Goal: Task Accomplishment & Management: Use online tool/utility

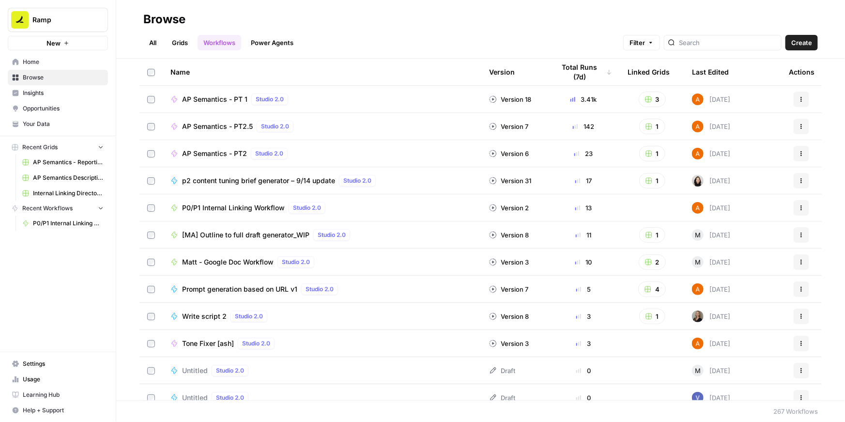
click at [199, 207] on span "P0/P1 Internal Linking Workflow" at bounding box center [233, 208] width 103 height 10
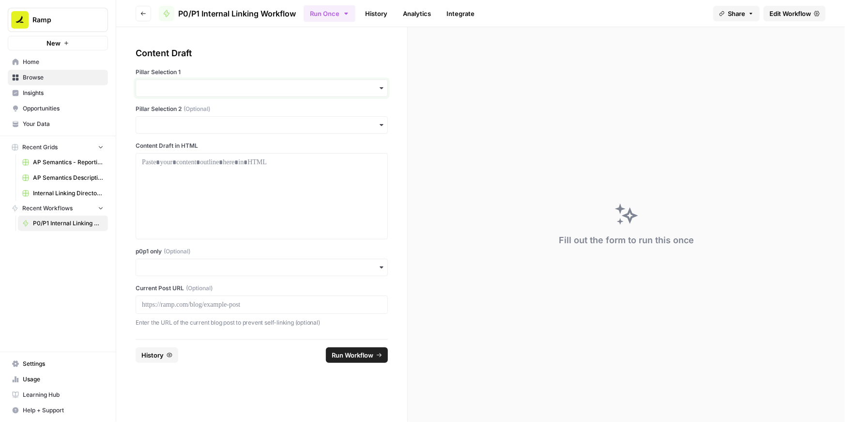
click at [185, 91] on input "Pillar Selection 1" at bounding box center [262, 88] width 240 height 10
click at [157, 129] on div "BCC" at bounding box center [261, 132] width 251 height 18
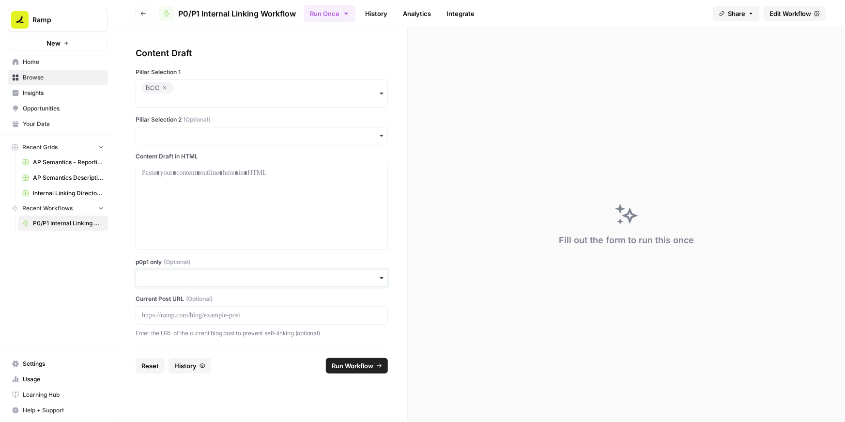
click at [152, 278] on input "p0p1 only (Optional)" at bounding box center [262, 278] width 240 height 10
click at [145, 302] on div "Yes" at bounding box center [261, 303] width 251 height 18
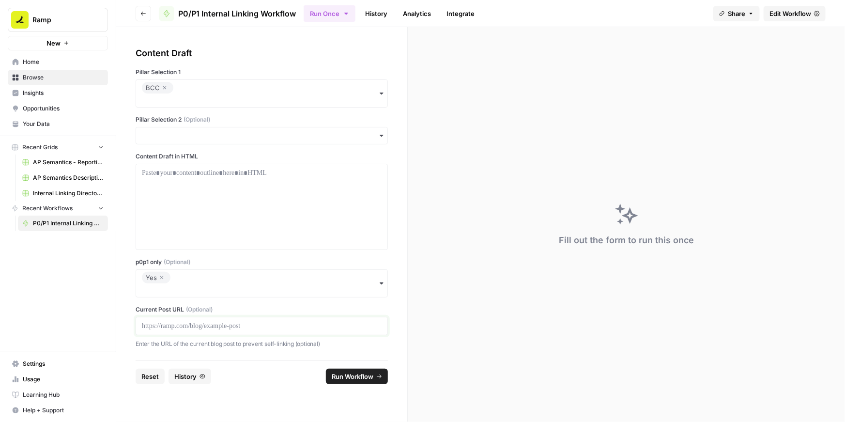
click at [184, 322] on p at bounding box center [262, 326] width 240 height 10
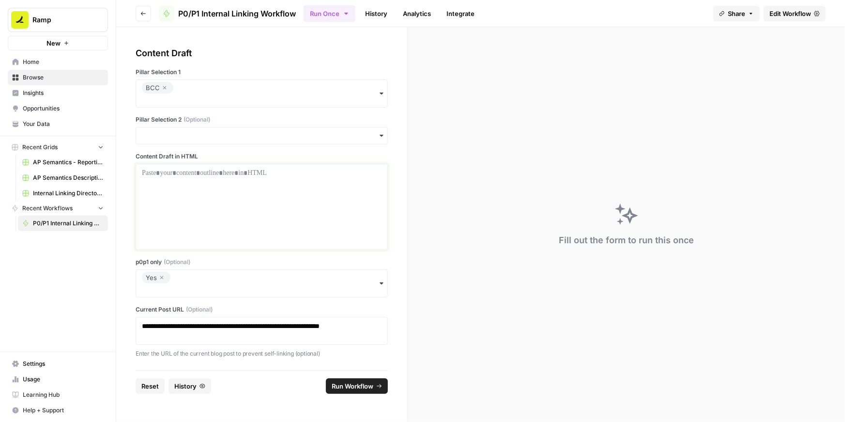
click at [206, 173] on p at bounding box center [262, 173] width 240 height 10
click at [205, 181] on div at bounding box center [262, 206] width 240 height 77
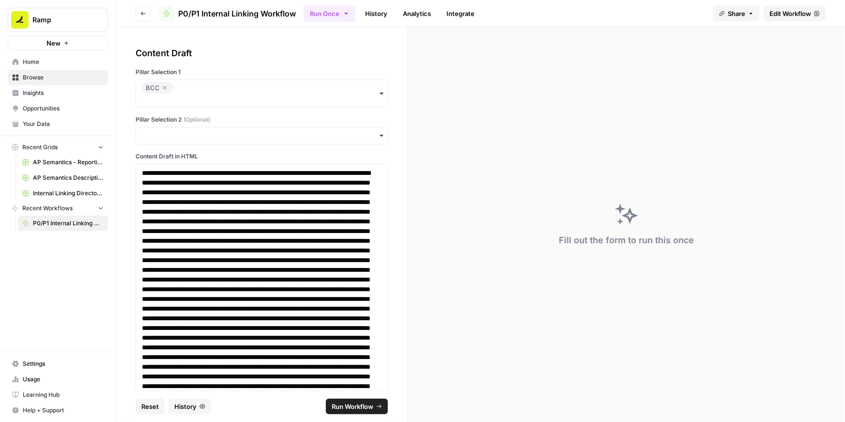
click at [345, 404] on span "Run Workflow" at bounding box center [353, 406] width 42 height 10
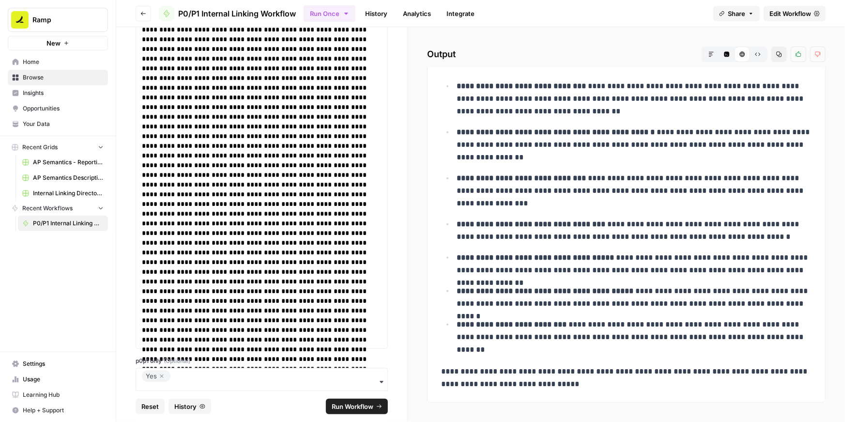
scroll to position [2797, 0]
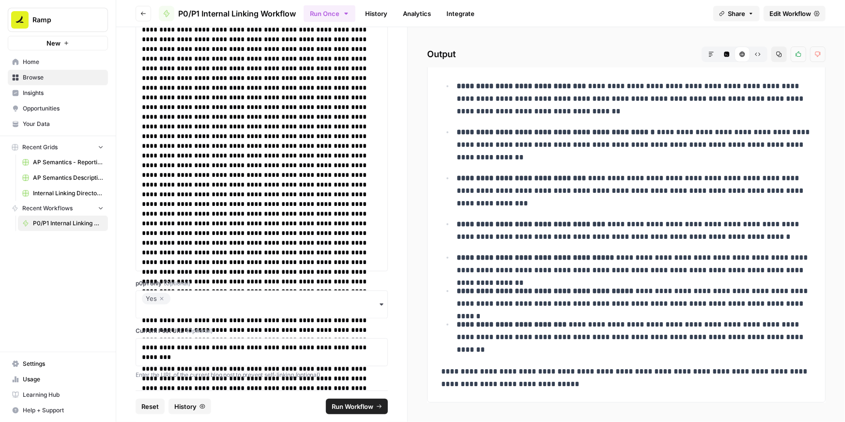
click at [162, 296] on icon "button" at bounding box center [162, 299] width 6 height 12
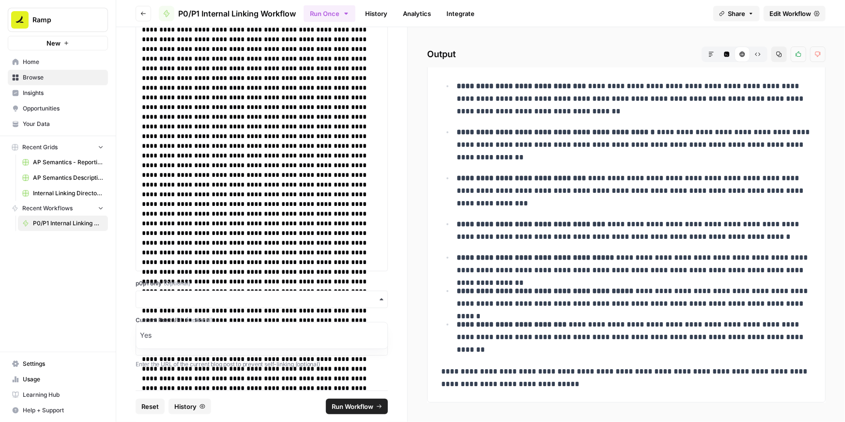
scroll to position [2787, 0]
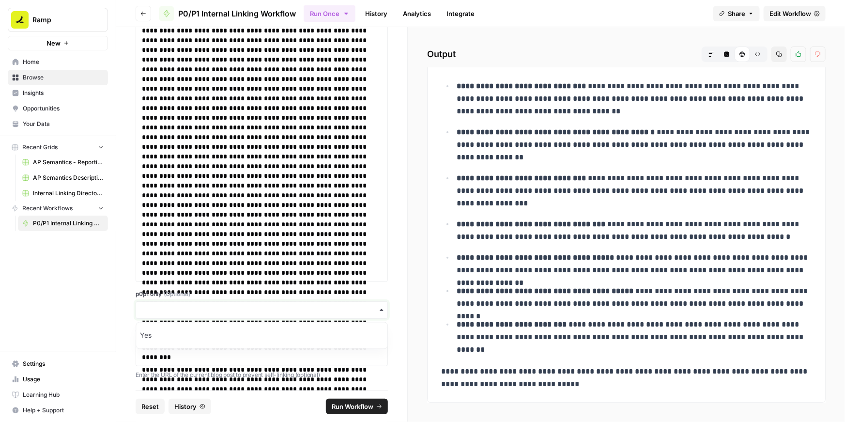
click at [179, 308] on input "p0p1 only (Optional)" at bounding box center [262, 310] width 240 height 10
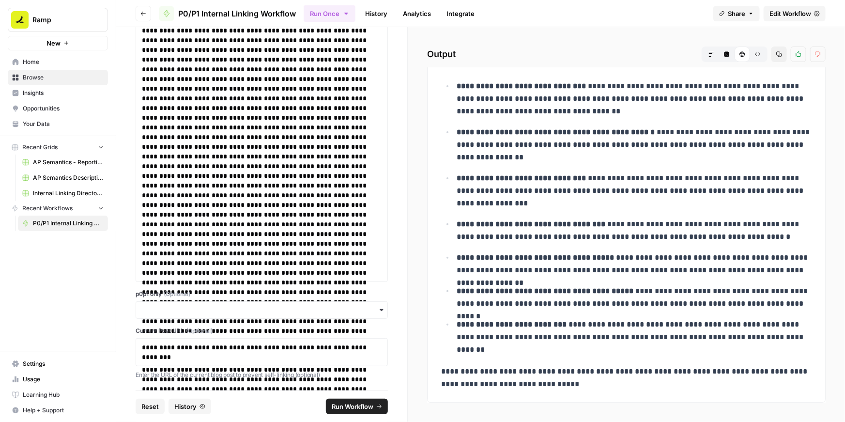
click at [216, 291] on label "p0p1 only (Optional)" at bounding box center [262, 294] width 252 height 9
click at [216, 305] on input "p0p1 only (Optional)" at bounding box center [262, 310] width 240 height 10
click at [403, 325] on div "**********" at bounding box center [261, 208] width 291 height 363
click at [361, 408] on span "Run Workflow" at bounding box center [353, 406] width 42 height 10
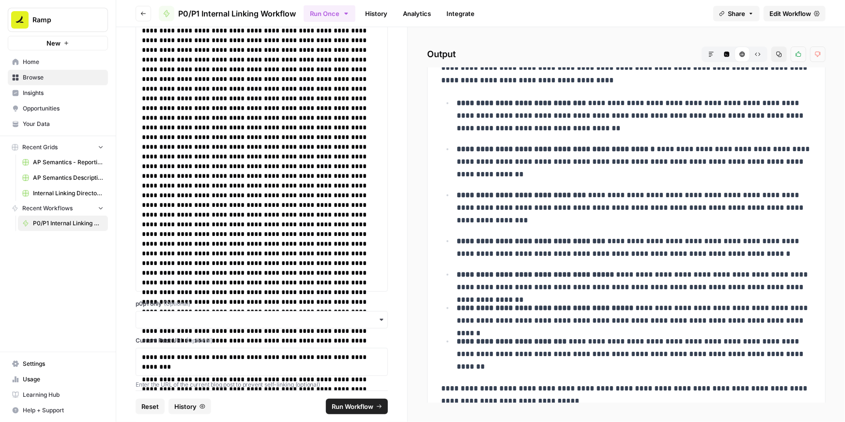
scroll to position [3820, 0]
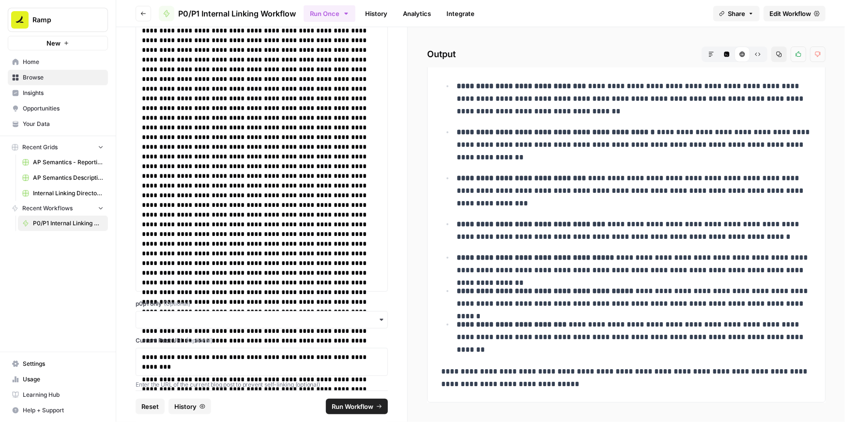
click at [780, 58] on button "Copy" at bounding box center [778, 53] width 15 height 15
